Goal: Check status: Check status

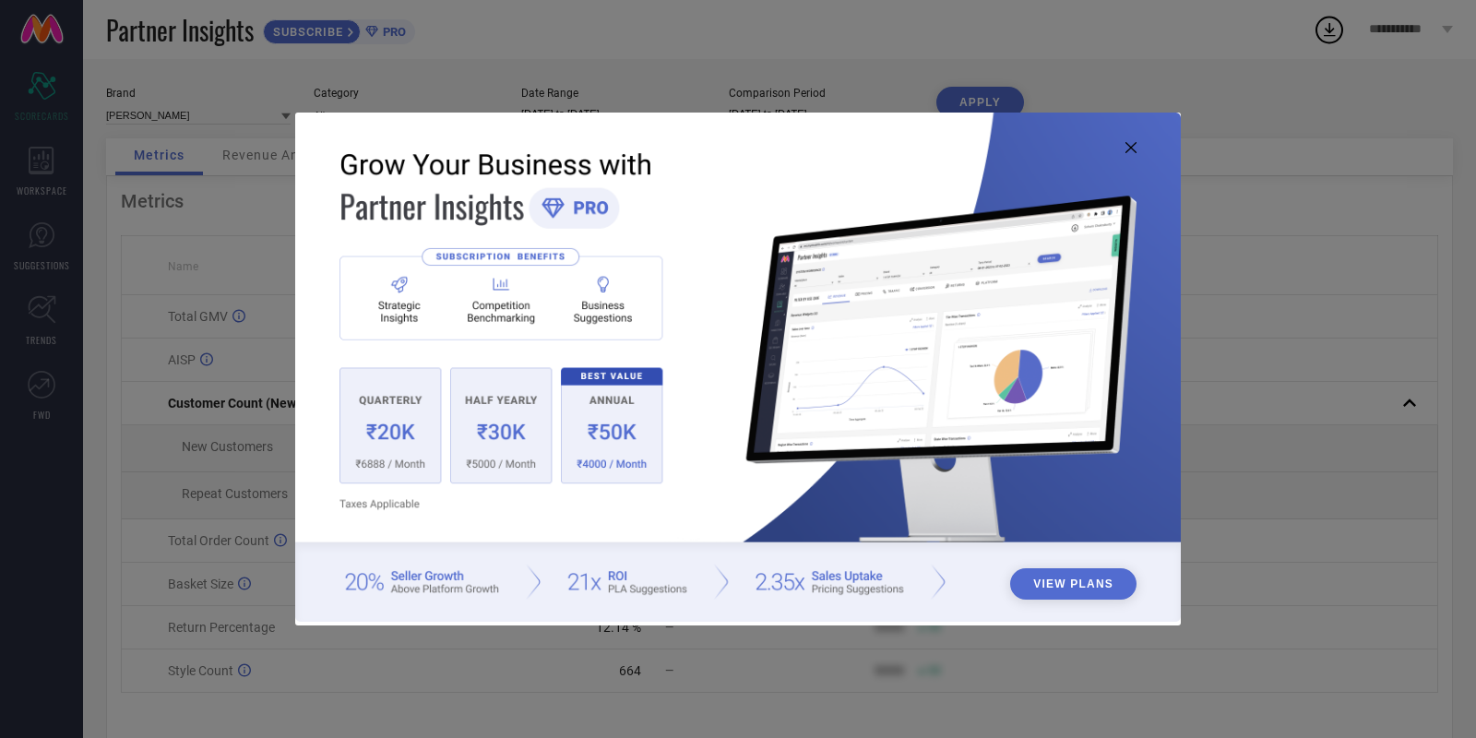
click at [1134, 148] on icon at bounding box center [1130, 147] width 11 height 11
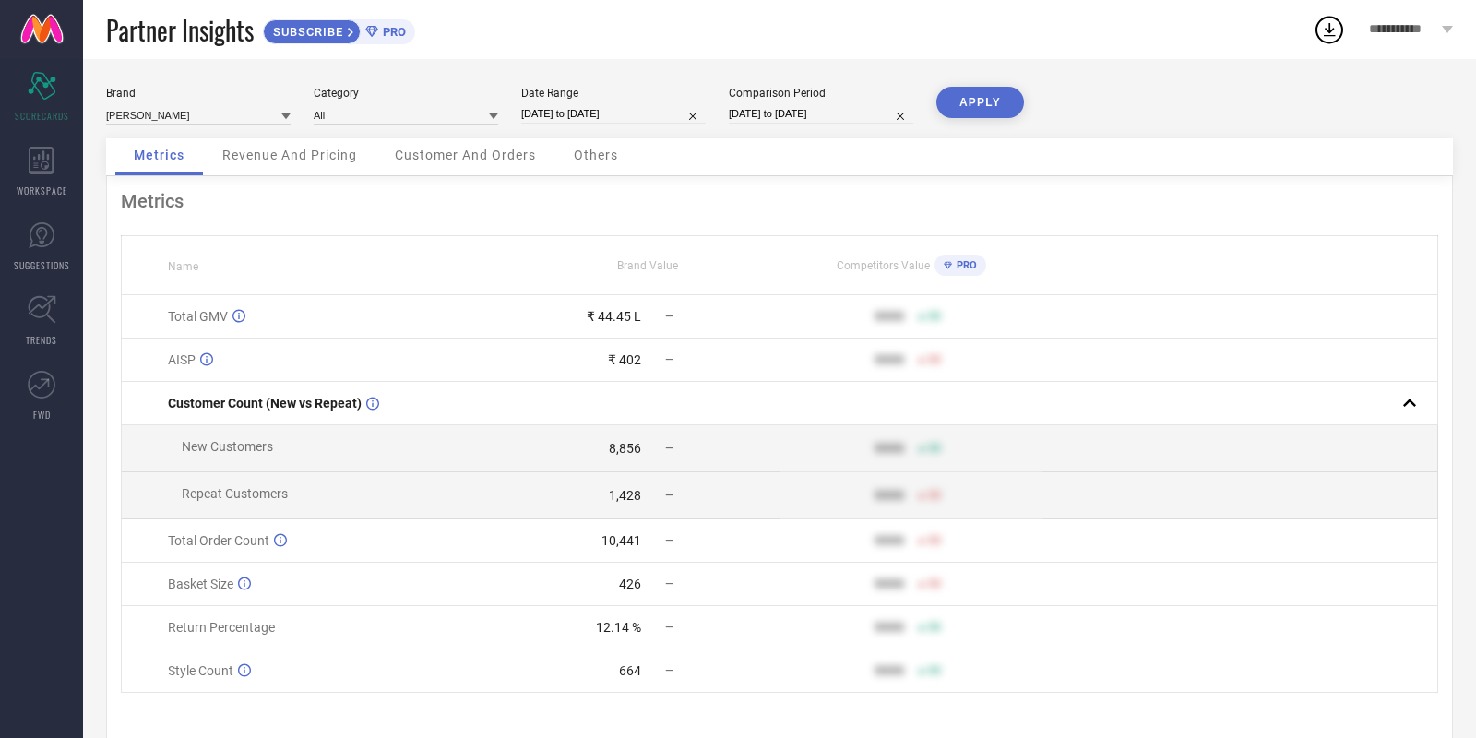
click at [604, 109] on input "[DATE] to [DATE]" at bounding box center [613, 113] width 184 height 19
select select "8"
select select "2025"
select select "9"
select select "2025"
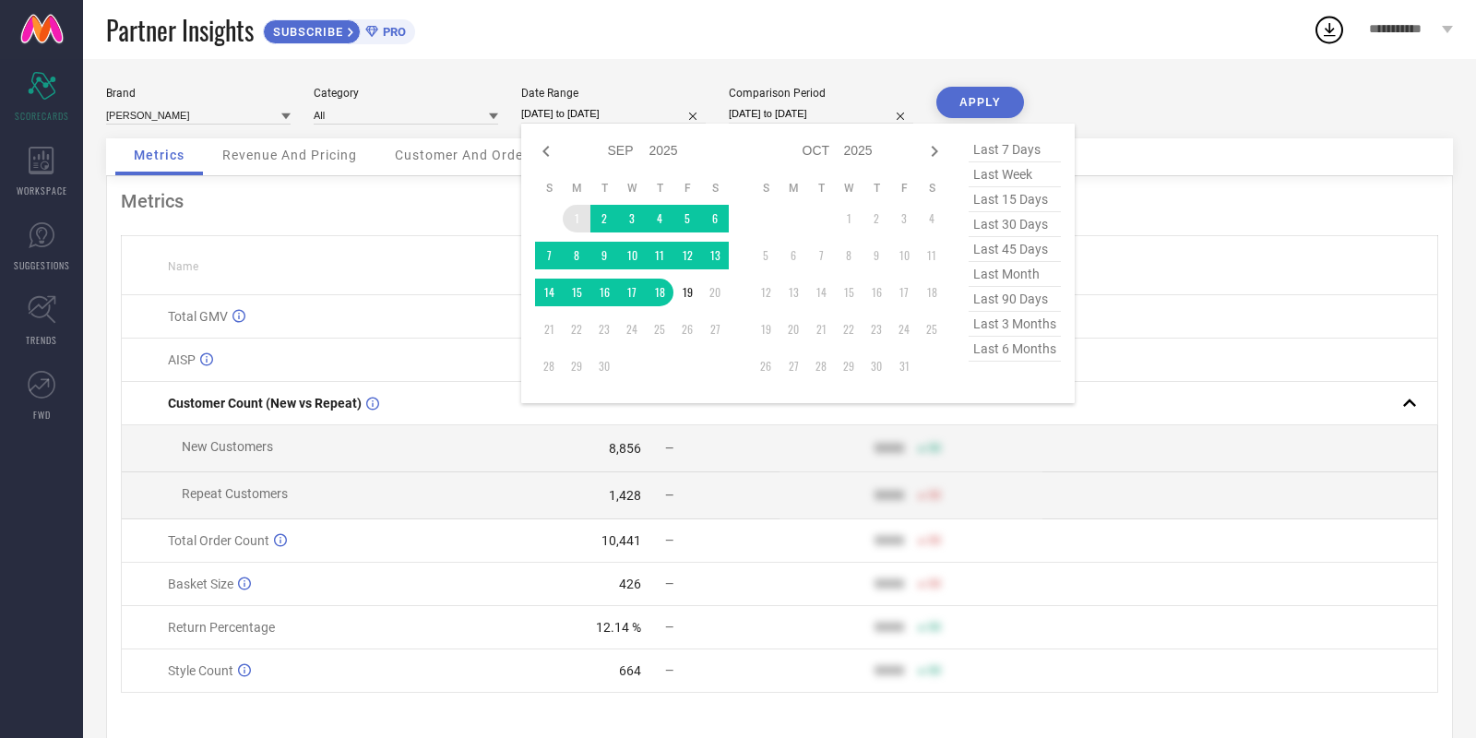
click at [577, 214] on td "1" at bounding box center [577, 219] width 28 height 28
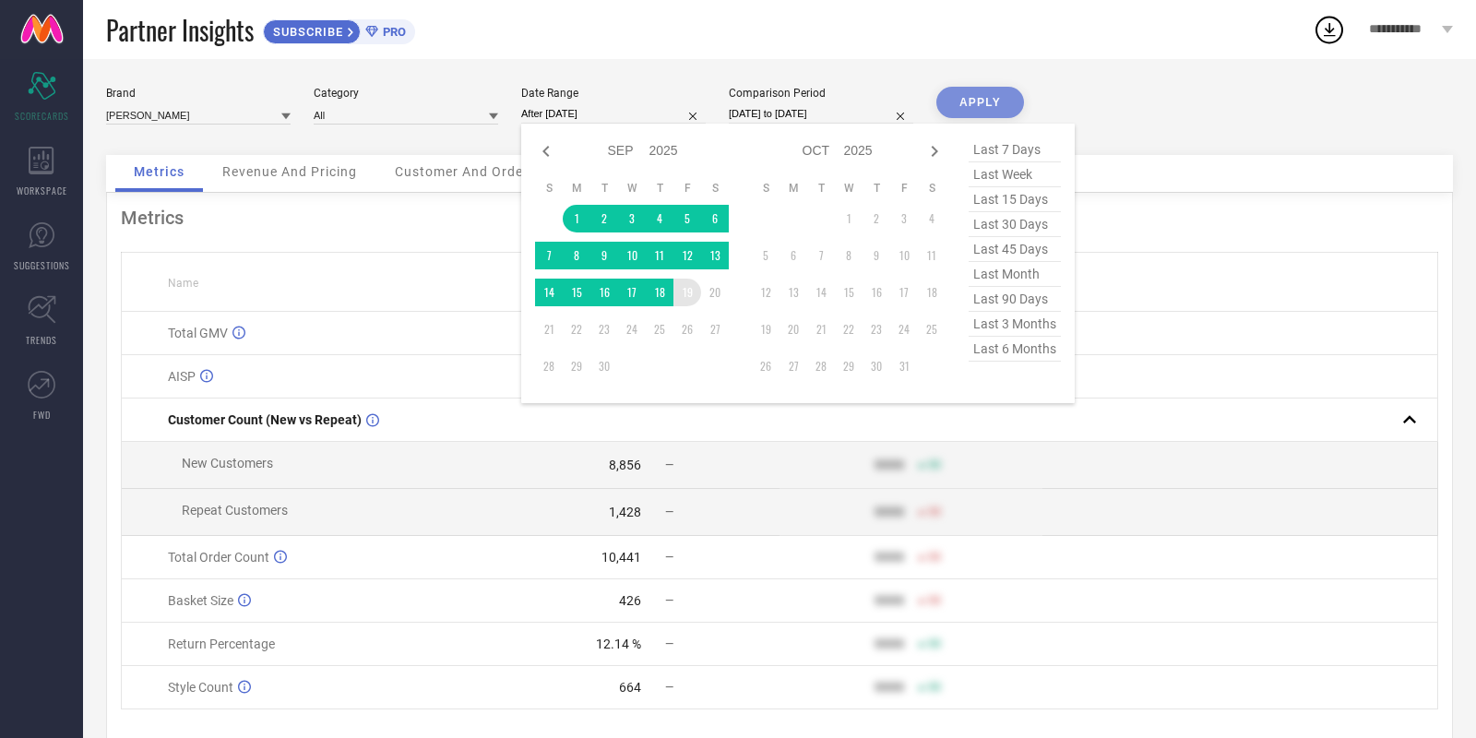
type input "[DATE] to [DATE]"
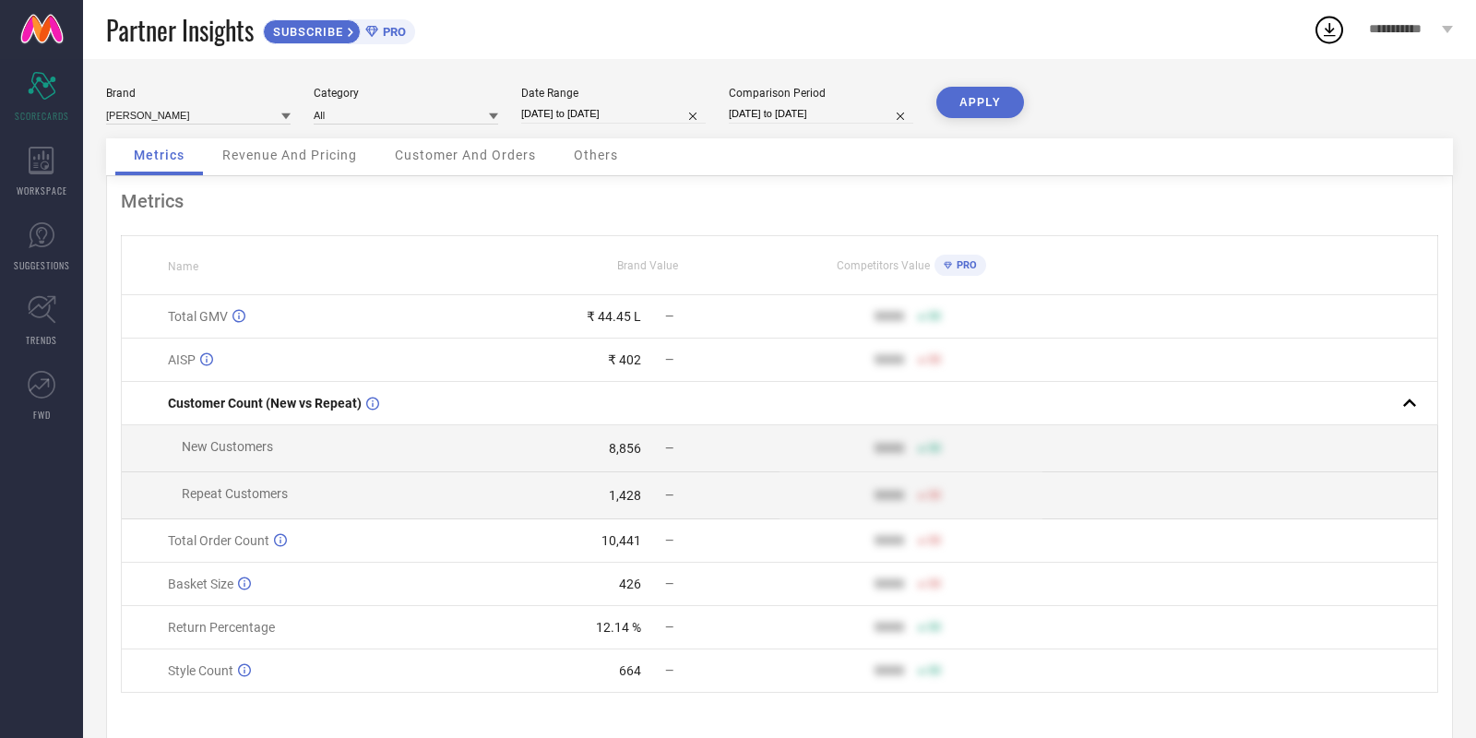
click at [983, 100] on button "APPLY" at bounding box center [980, 102] width 88 height 31
click at [623, 114] on input "[DATE] to [DATE]" at bounding box center [613, 113] width 184 height 19
select select "8"
select select "2025"
select select "9"
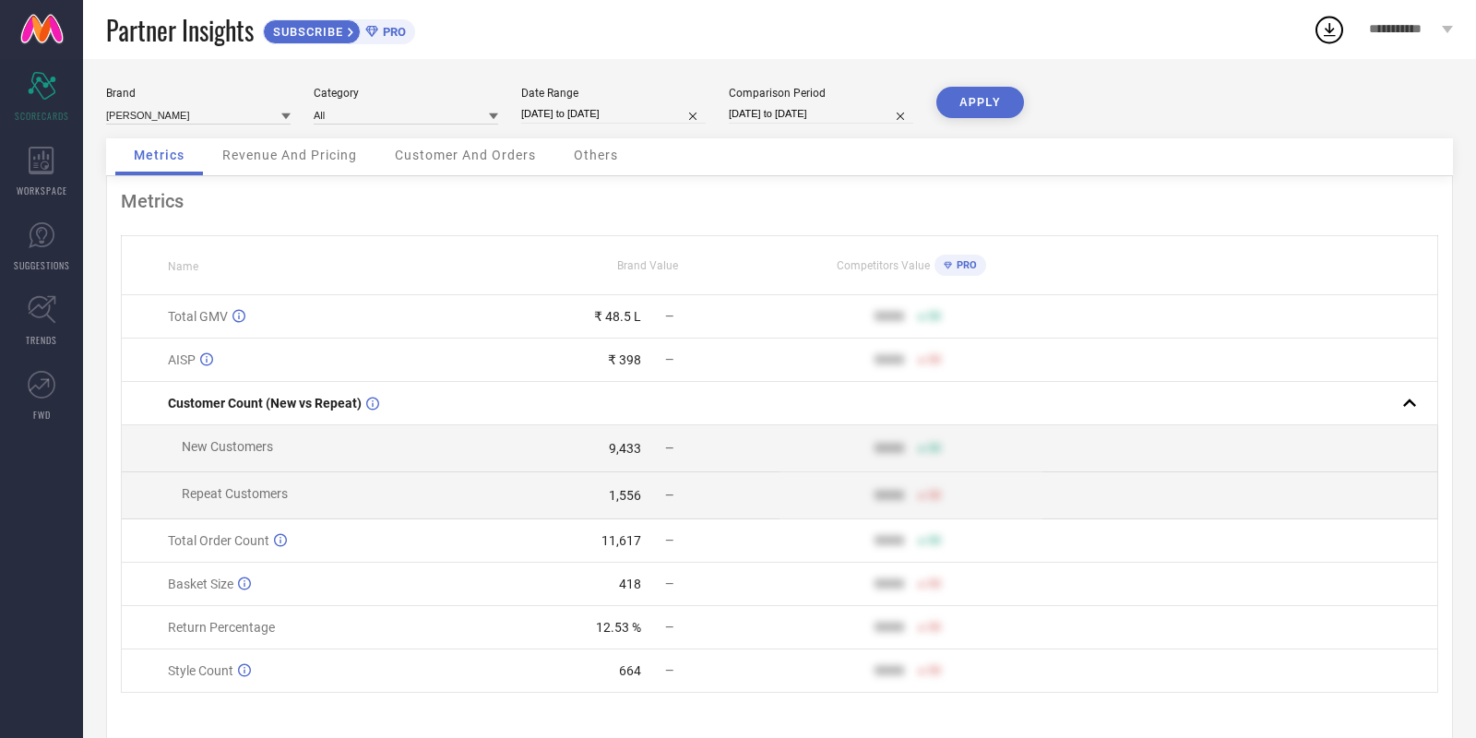
select select "2025"
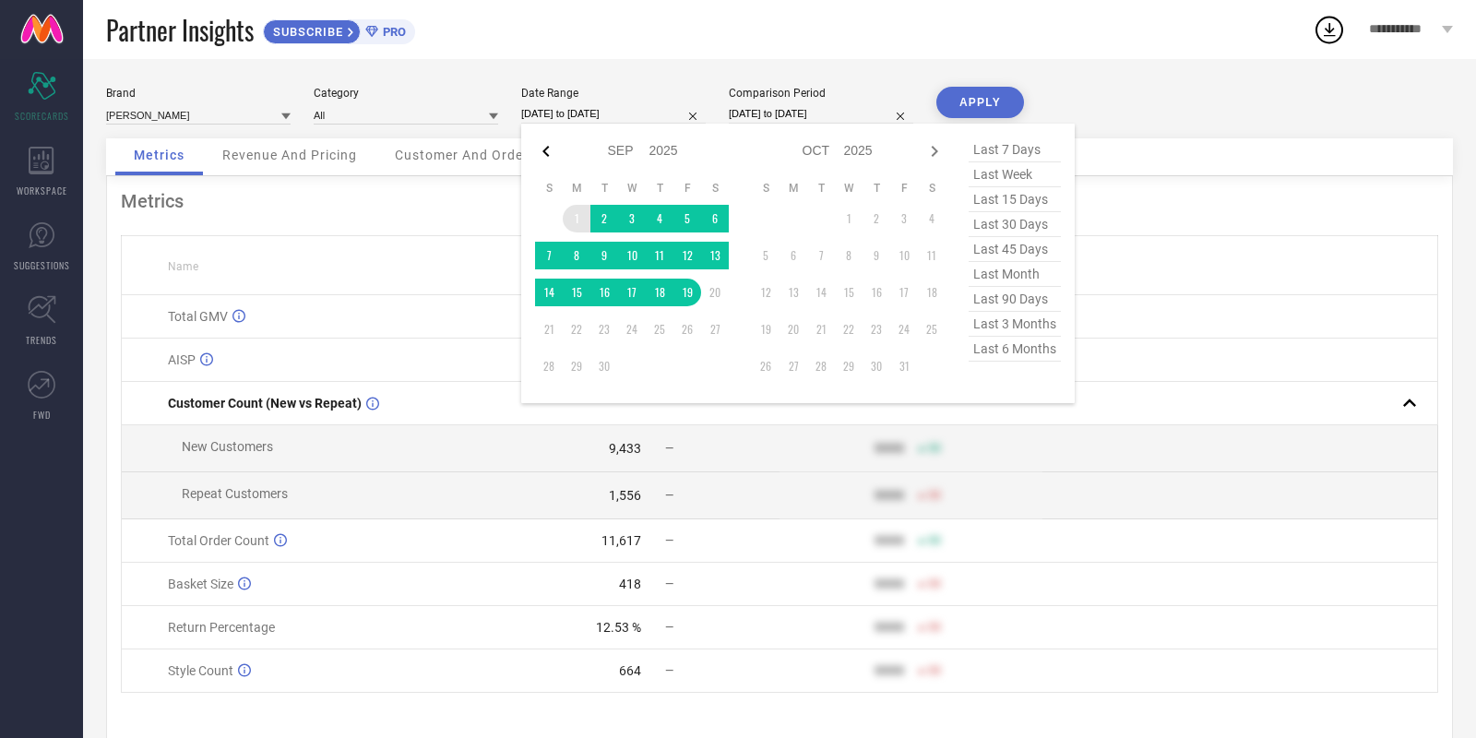
click at [544, 155] on icon at bounding box center [546, 151] width 22 height 22
select select "7"
select select "2025"
select select "8"
select select "2025"
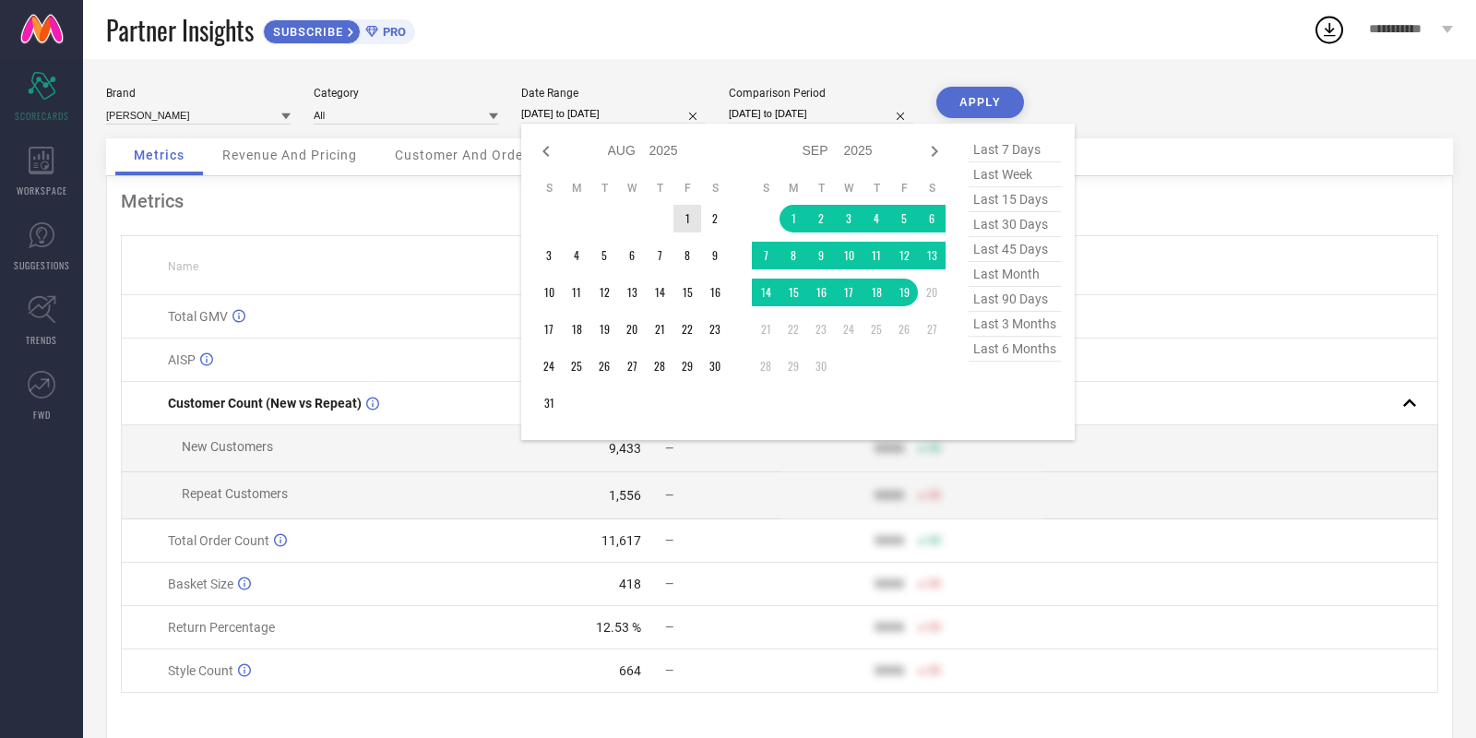
click at [688, 223] on td "1" at bounding box center [687, 219] width 28 height 28
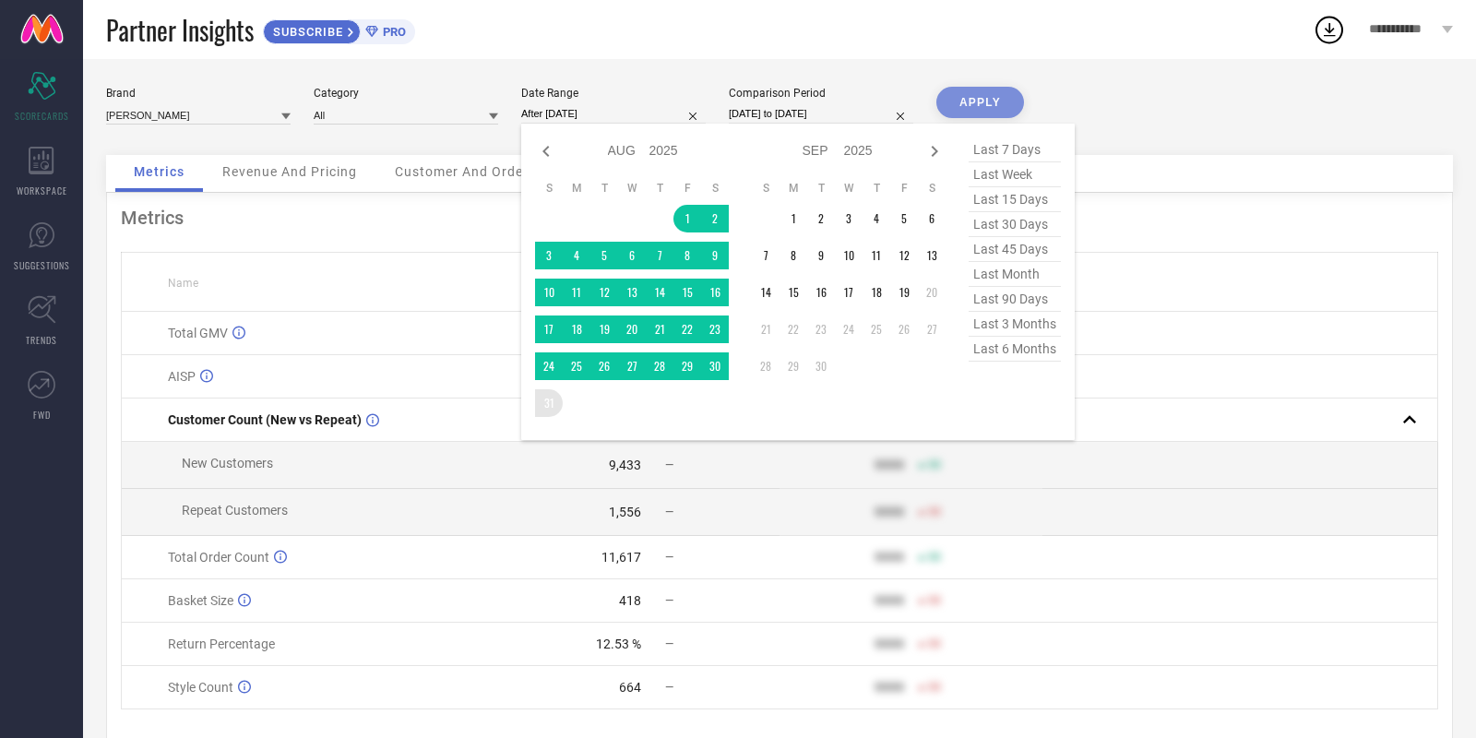
type input "[DATE] to [DATE]"
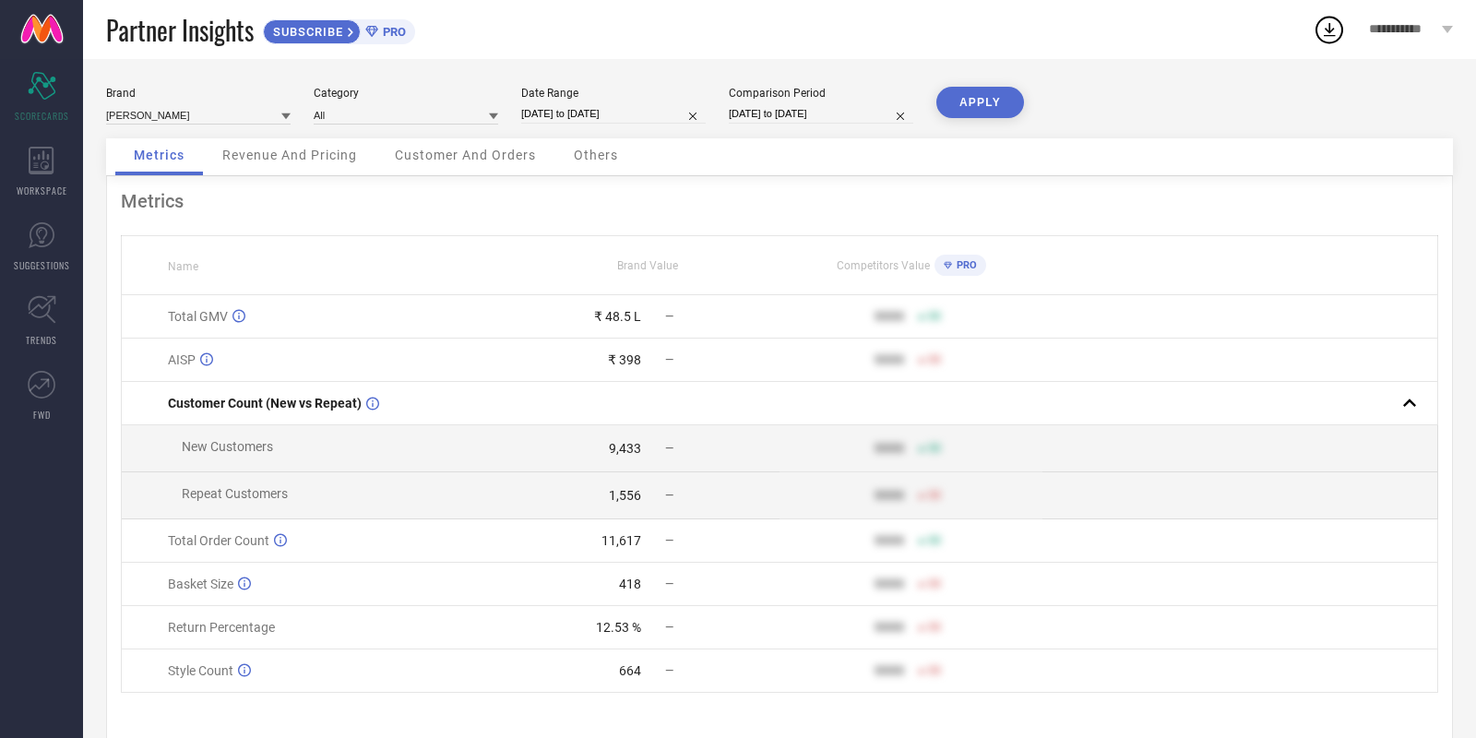
click at [981, 89] on button "APPLY" at bounding box center [980, 102] width 88 height 31
click at [581, 119] on input "[DATE] to [DATE]" at bounding box center [613, 113] width 184 height 19
select select "7"
select select "2025"
select select "8"
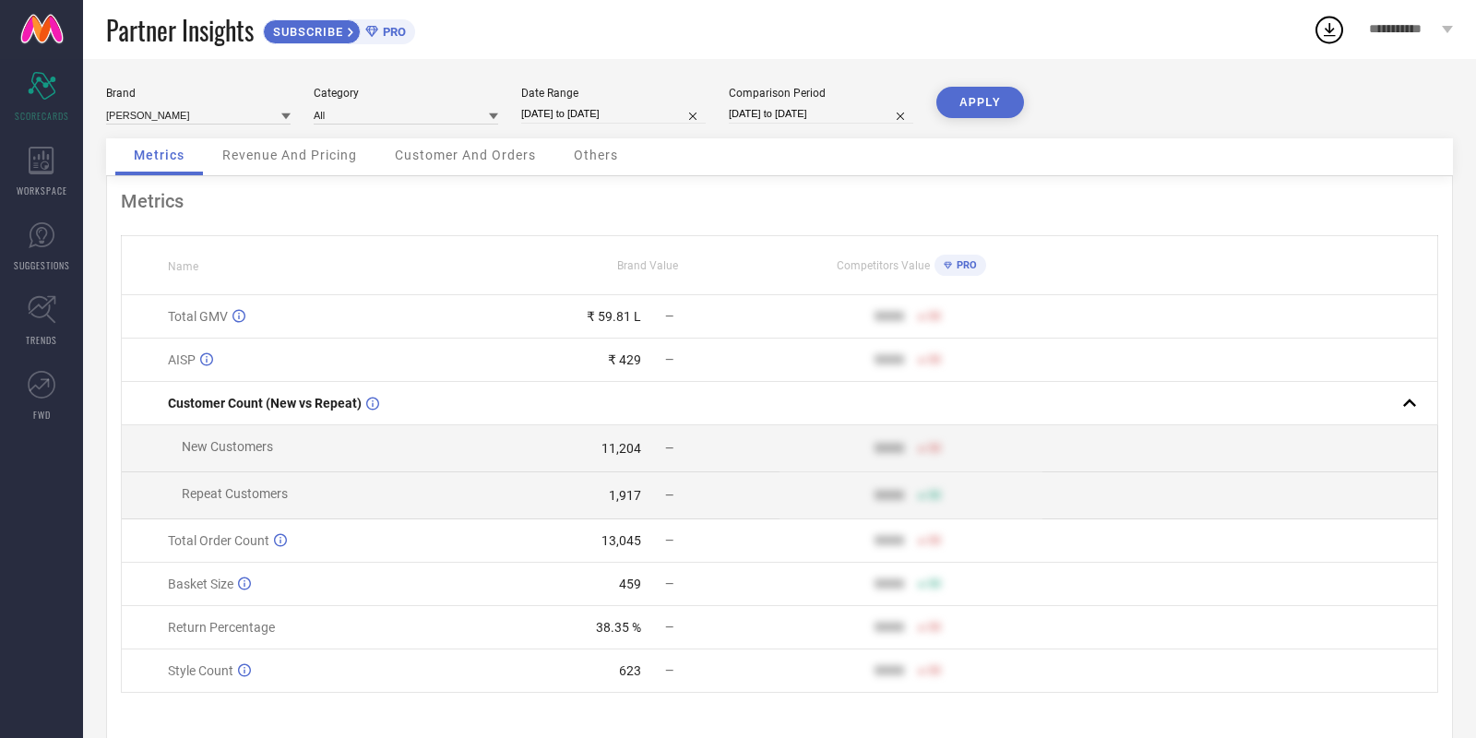
select select "2025"
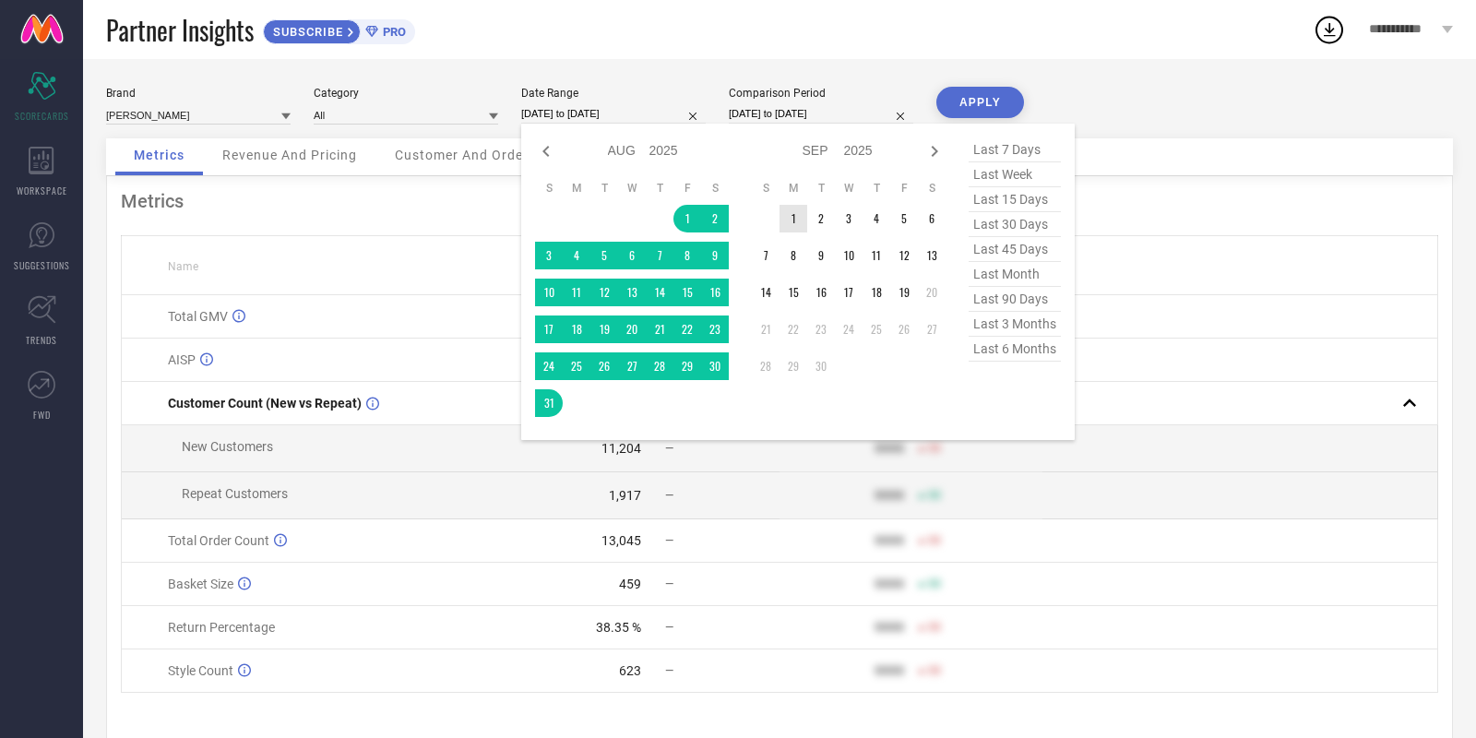
click at [790, 221] on td "1" at bounding box center [793, 219] width 28 height 28
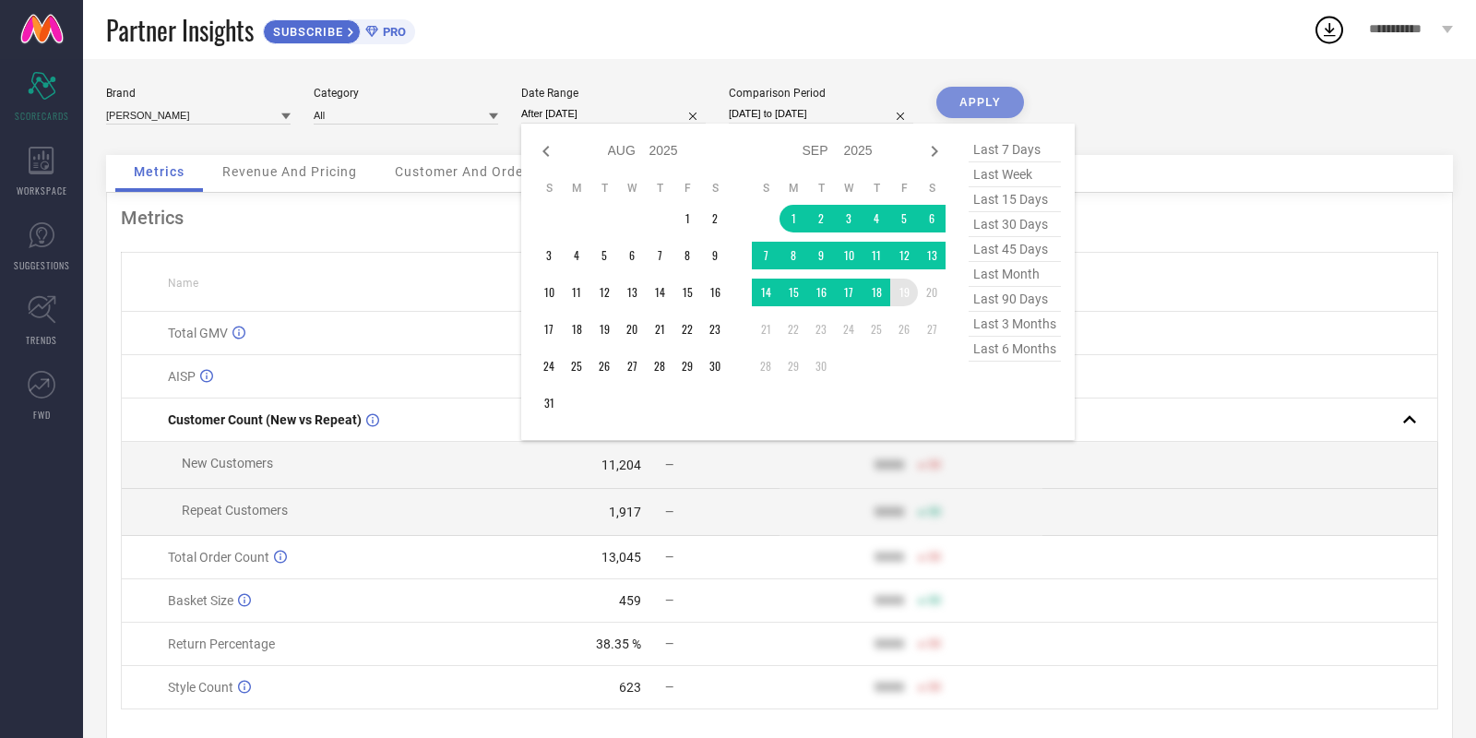
type input "[DATE] to [DATE]"
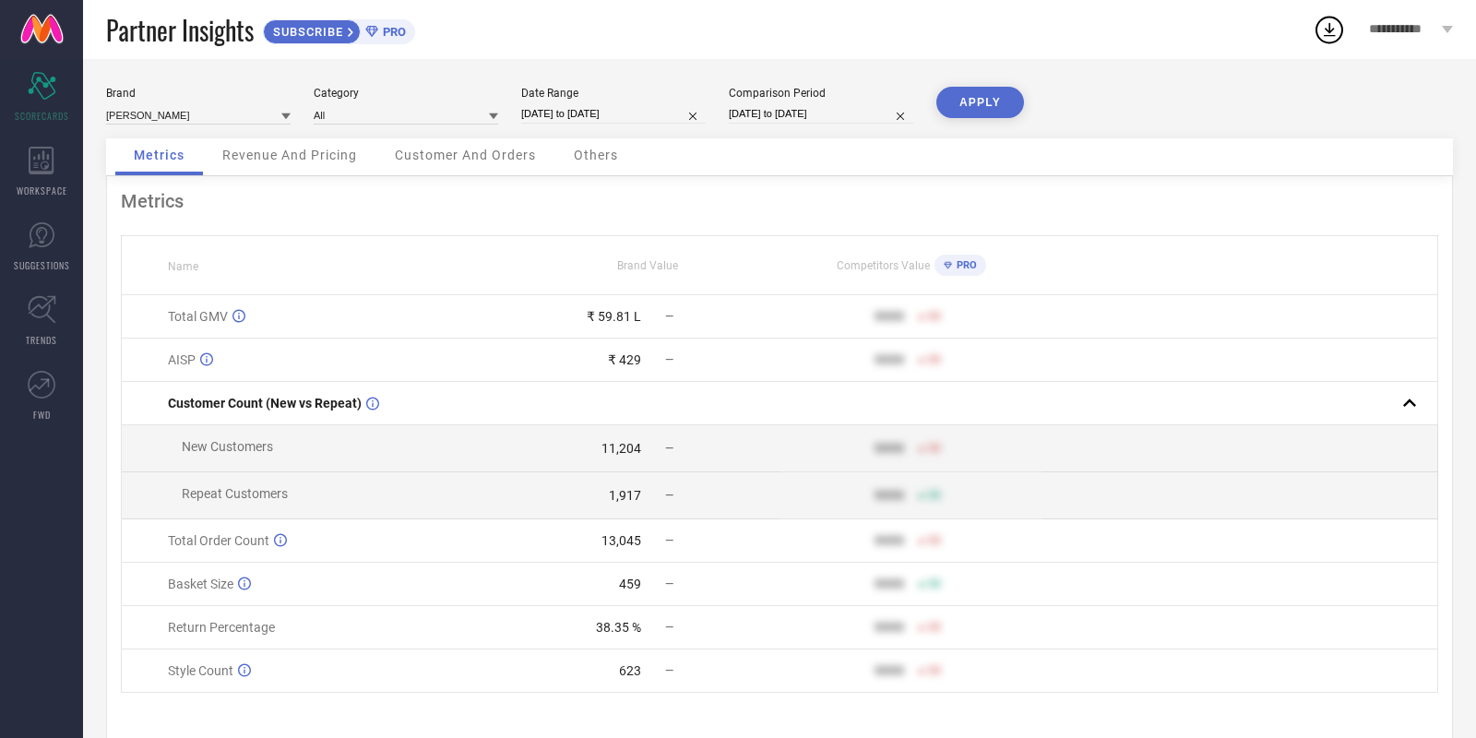
click at [985, 108] on button "APPLY" at bounding box center [980, 102] width 88 height 31
